Goal: Task Accomplishment & Management: Complete application form

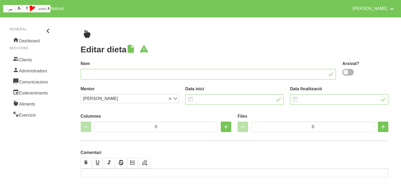
click at [141, 33] on ul "breadcrumbs" at bounding box center [235, 34] width 308 height 8
click at [26, 58] on link "Clients" at bounding box center [30, 59] width 43 height 11
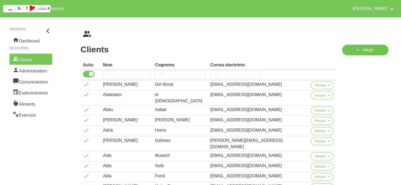
click at [365, 50] on span "Afegir" at bounding box center [367, 50] width 11 height 6
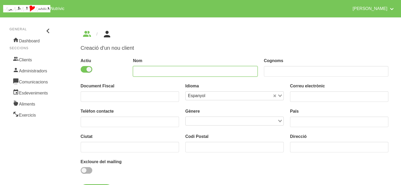
click at [160, 74] on input "text" at bounding box center [195, 71] width 124 height 11
type input "Laia"
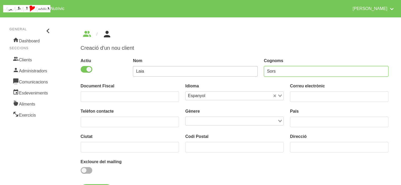
type input "Sors"
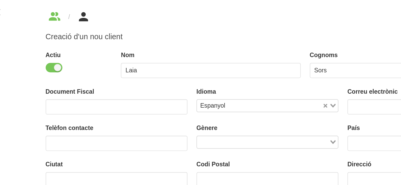
click at [222, 97] on input "Search for option" at bounding box center [239, 96] width 65 height 6
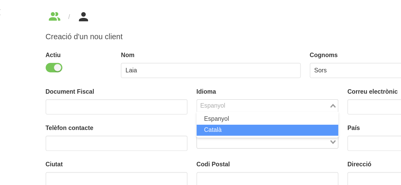
click at [205, 113] on li "Català" at bounding box center [234, 113] width 98 height 8
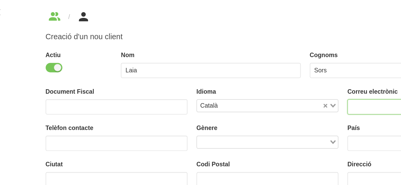
click at [300, 97] on input "email" at bounding box center [339, 96] width 98 height 11
paste input "[EMAIL_ADDRESS][DOMAIN_NAME]"
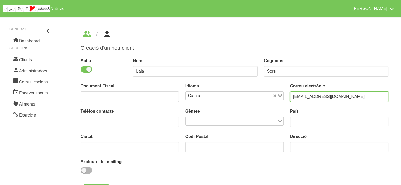
type input "[EMAIL_ADDRESS][DOMAIN_NAME]"
click at [229, 40] on div "Creació d'un nou client Actiu Nom Laia Cognoms Sors Document Fiscal Idioma Cata…" at bounding box center [234, 112] width 333 height 190
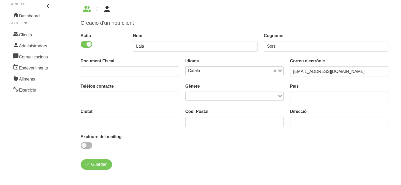
scroll to position [25, 0]
click at [213, 96] on input "Search for option" at bounding box center [231, 96] width 91 height 6
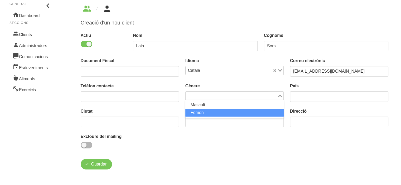
click at [196, 112] on li "Femeni" at bounding box center [234, 113] width 98 height 8
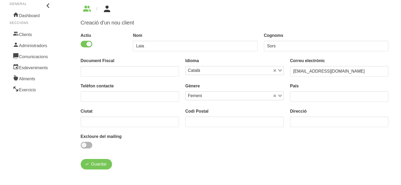
click at [183, 86] on div "Gènere Femeni Loading..." at bounding box center [234, 92] width 105 height 25
click at [94, 167] on button "Guardar" at bounding box center [97, 164] width 32 height 11
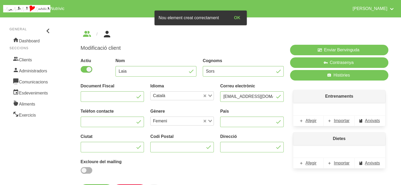
click at [278, 44] on div "Modificació client Actiu Nom Laia Cognoms Sors Document Fiscal Idioma Català Lo…" at bounding box center [182, 120] width 209 height 157
